Goal: Transaction & Acquisition: Purchase product/service

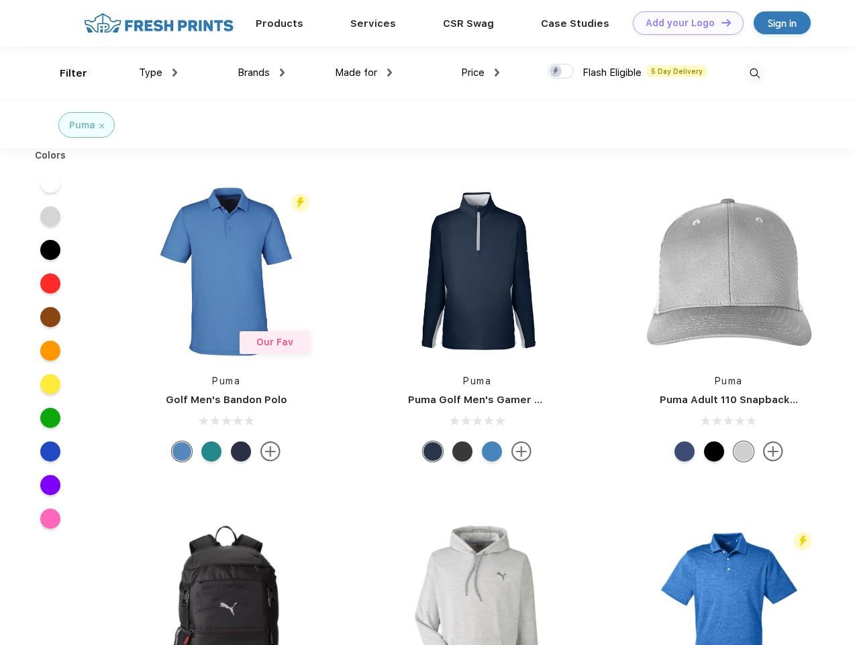
click at [683, 23] on link "Add your Logo Design Tool" at bounding box center [688, 22] width 111 height 23
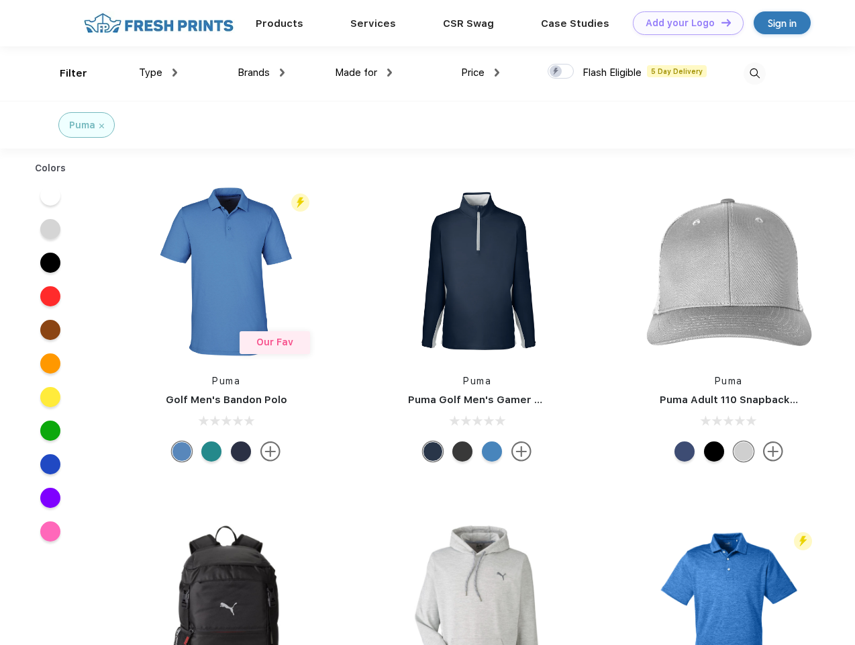
click at [0, 0] on div "Design Tool" at bounding box center [0, 0] width 0 height 0
click at [720, 22] on link "Add your Logo Design Tool" at bounding box center [688, 22] width 111 height 23
click at [64, 73] on div "Filter" at bounding box center [74, 73] width 28 height 15
click at [158, 73] on span "Type" at bounding box center [150, 72] width 23 height 12
click at [261, 73] on span "Brands" at bounding box center [254, 72] width 32 height 12
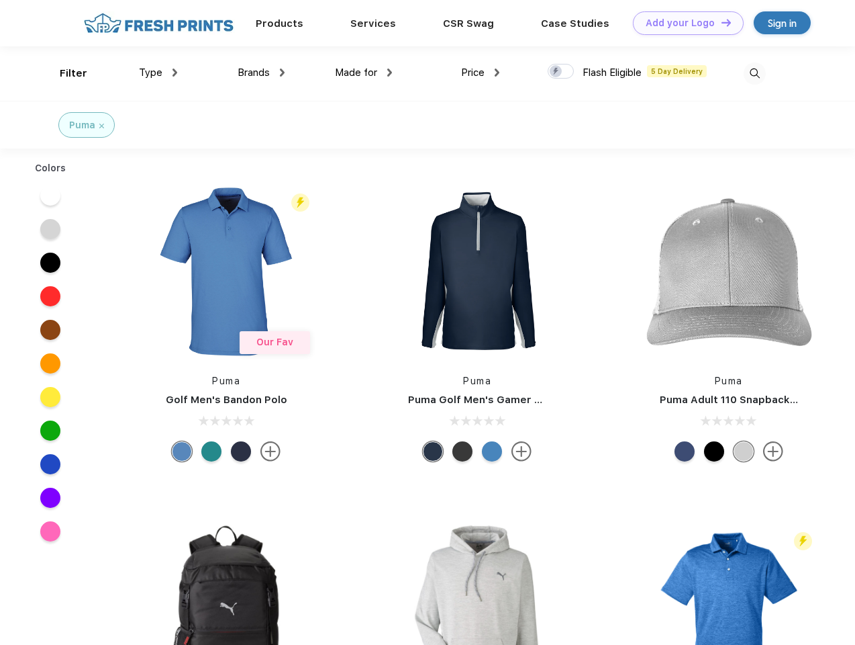
click at [364, 73] on span "Made for" at bounding box center [356, 72] width 42 height 12
click at [481, 73] on span "Price" at bounding box center [472, 72] width 23 height 12
click at [561, 72] on div at bounding box center [561, 71] width 26 height 15
click at [557, 72] on input "checkbox" at bounding box center [552, 67] width 9 height 9
click at [755, 73] on img at bounding box center [755, 73] width 22 height 22
